Goal: Use online tool/utility: Utilize a website feature to perform a specific function

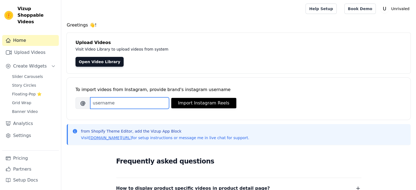
click at [126, 104] on input "Brand's Instagram Username" at bounding box center [129, 102] width 79 height 11
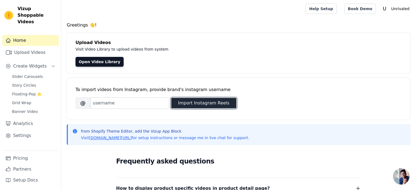
click at [194, 104] on button "Import Instagram Reels" at bounding box center [203, 103] width 65 height 10
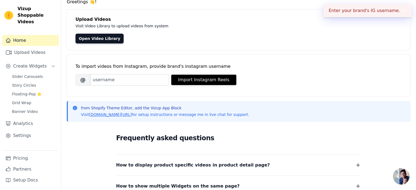
scroll to position [18, 0]
